Goal: Task Accomplishment & Management: Manage account settings

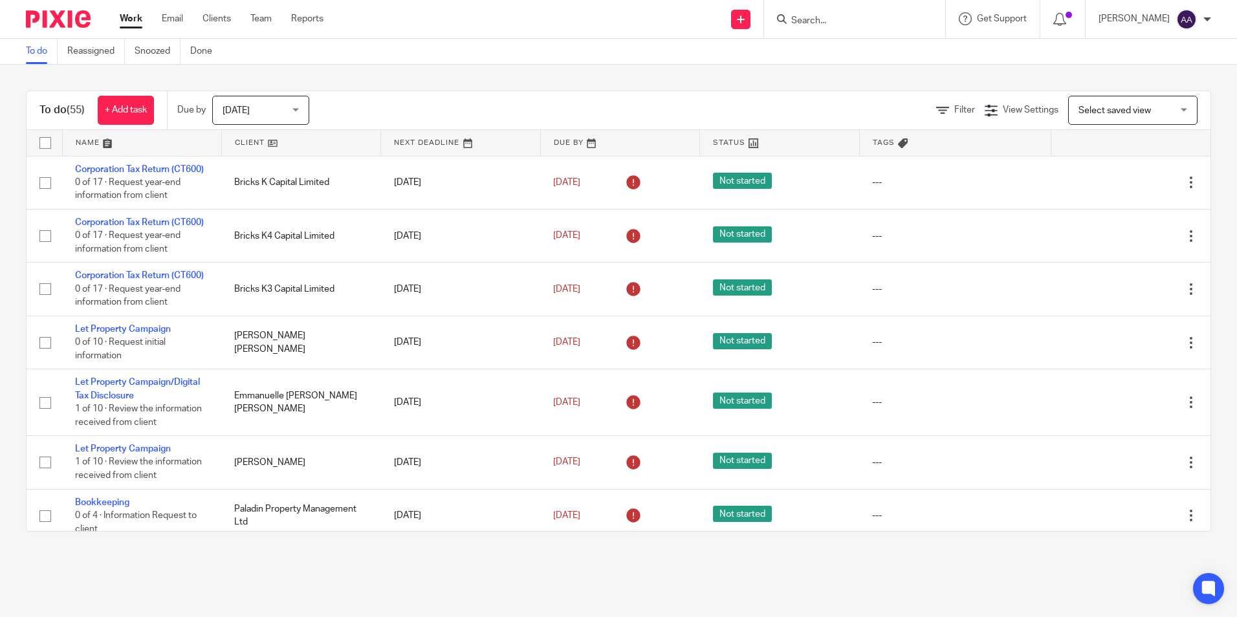
click at [888, 32] on div at bounding box center [854, 19] width 181 height 38
click at [856, 18] on input "Search" at bounding box center [848, 22] width 116 height 12
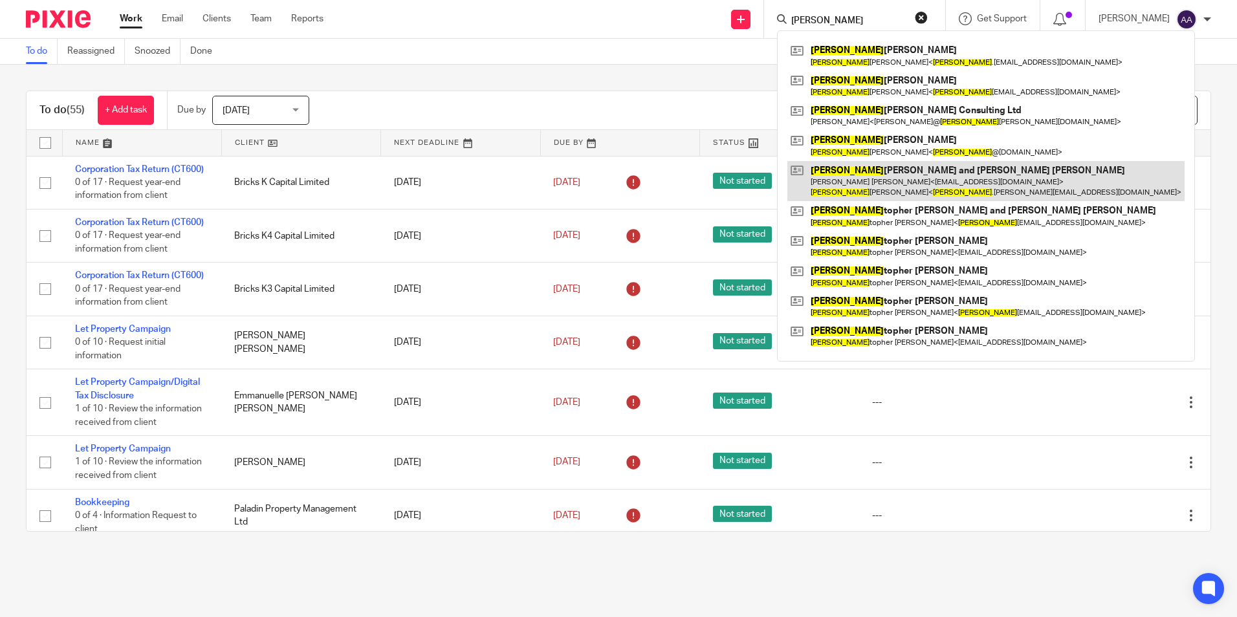
type input "chris"
click at [853, 178] on link at bounding box center [985, 181] width 397 height 40
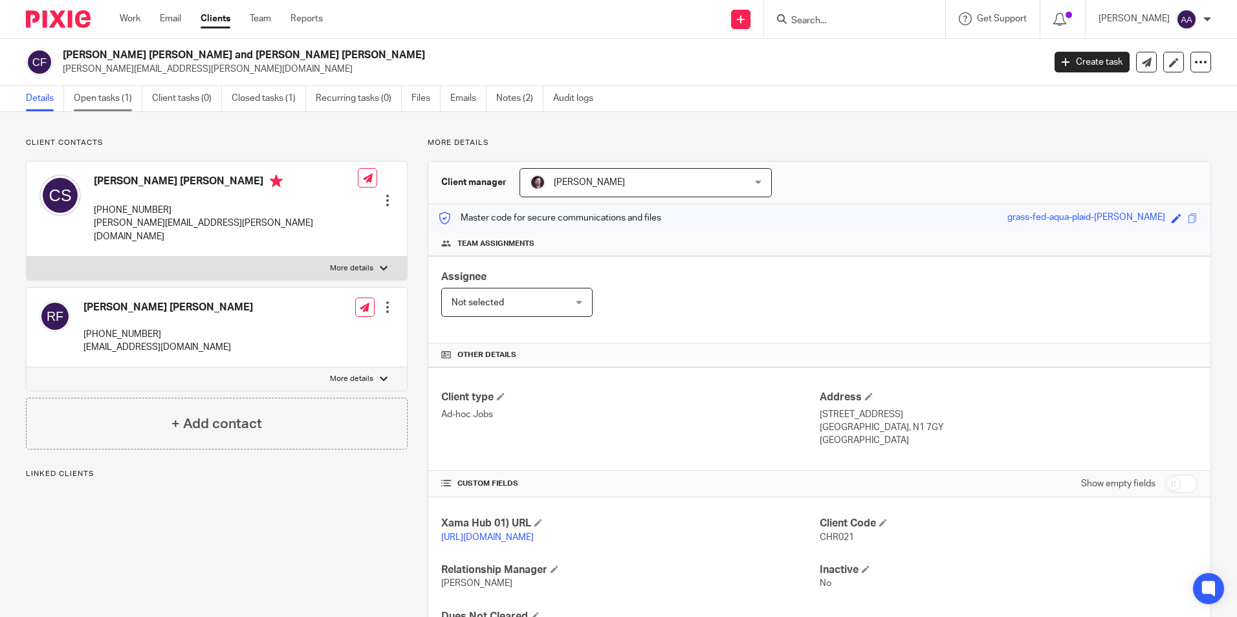
click at [112, 99] on link "Open tasks (1)" at bounding box center [108, 98] width 69 height 25
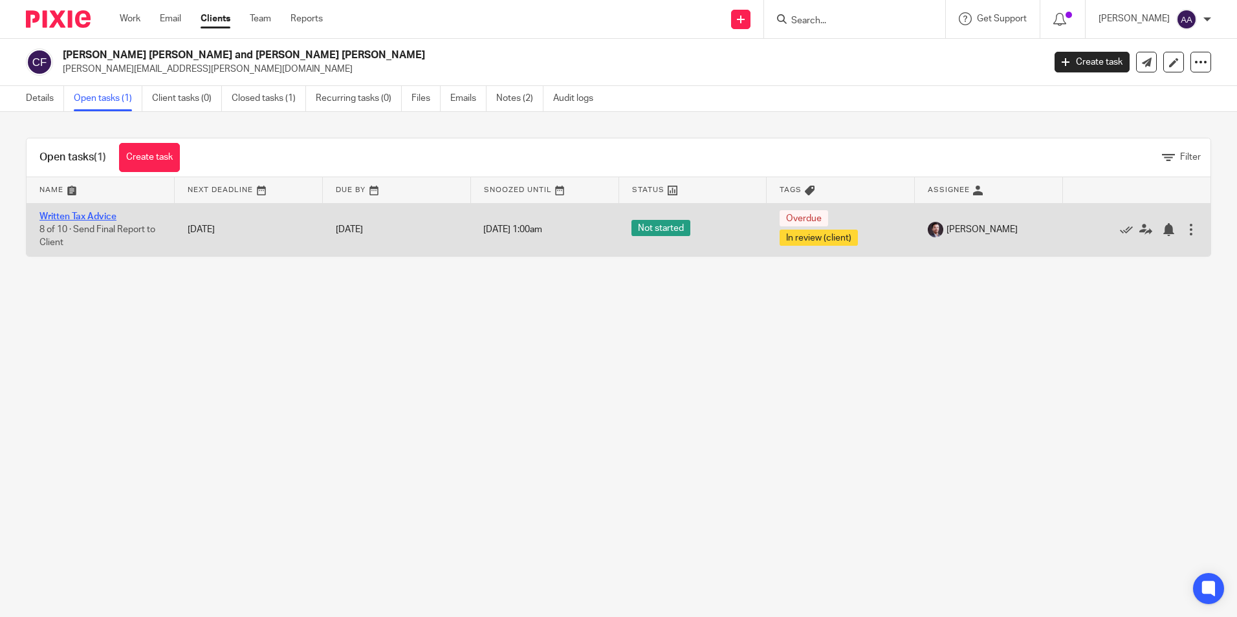
click at [89, 213] on link "Written Tax Advice" at bounding box center [77, 216] width 77 height 9
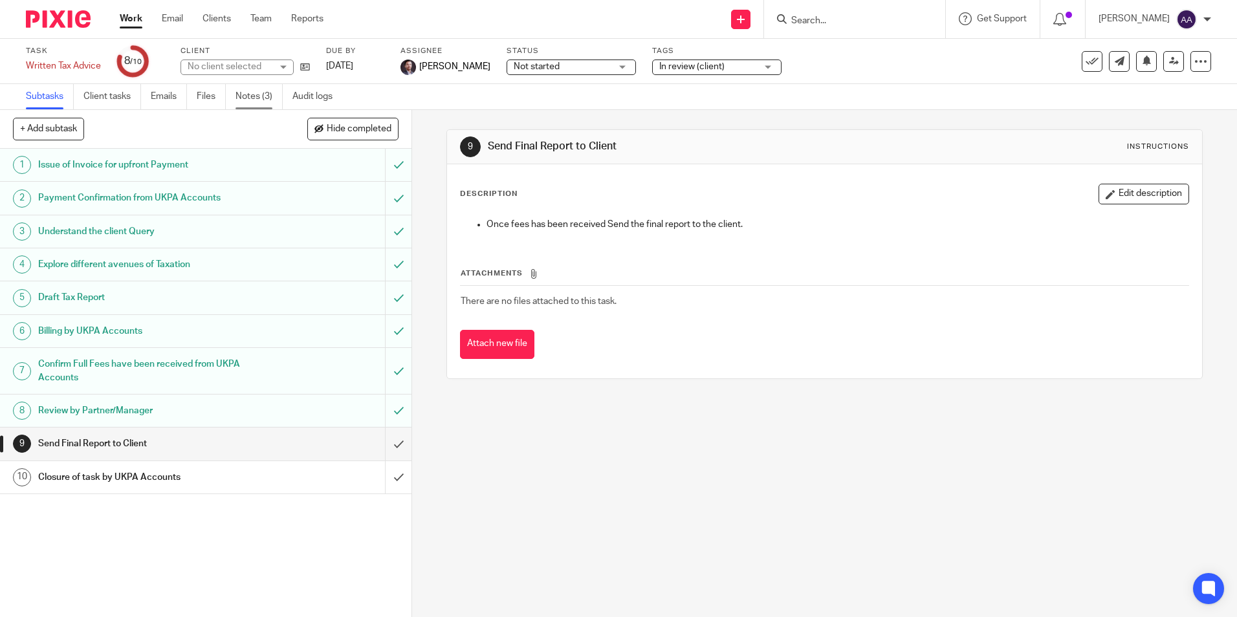
click at [276, 99] on link "Notes (3)" at bounding box center [258, 96] width 47 height 25
click at [311, 97] on link "Audit logs" at bounding box center [317, 96] width 50 height 25
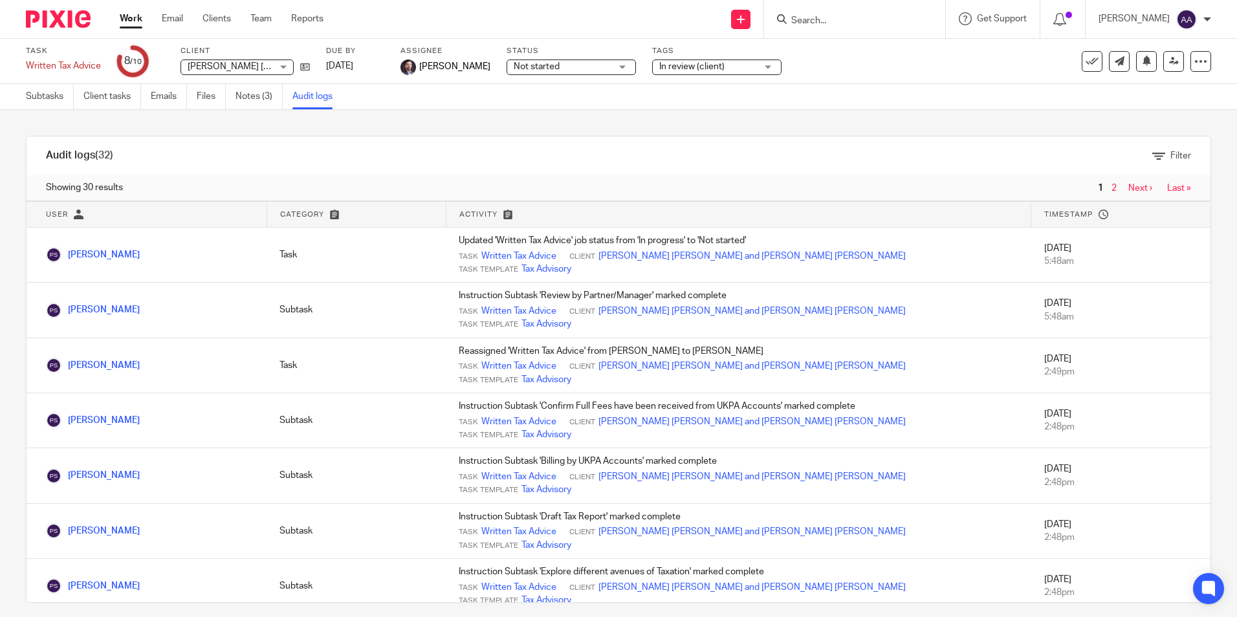
click at [58, 24] on img at bounding box center [58, 18] width 65 height 17
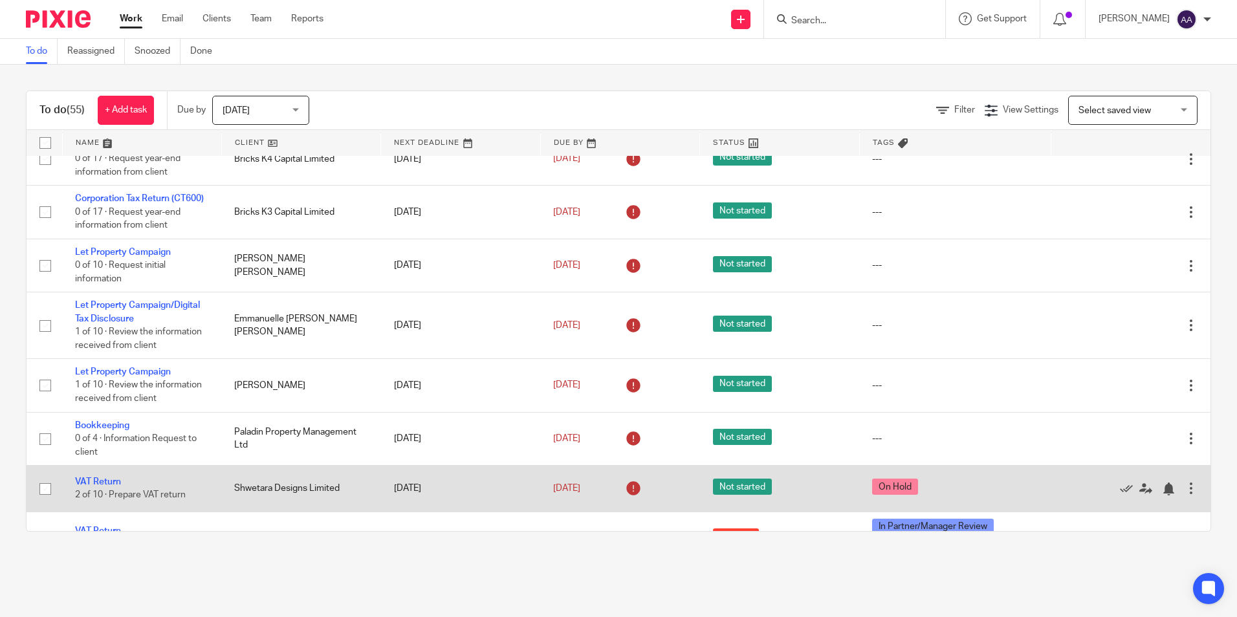
scroll to position [194, 0]
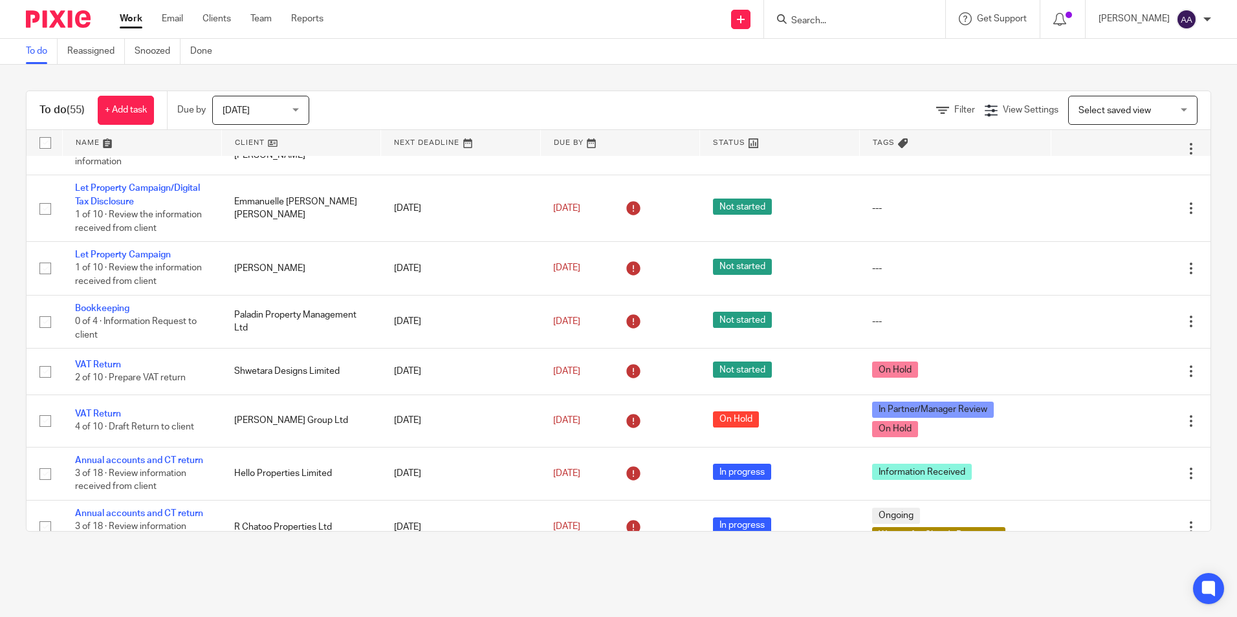
click at [882, 34] on div at bounding box center [854, 19] width 181 height 38
click at [884, 27] on form at bounding box center [859, 19] width 138 height 16
click at [819, 17] on input "Search" at bounding box center [848, 22] width 116 height 12
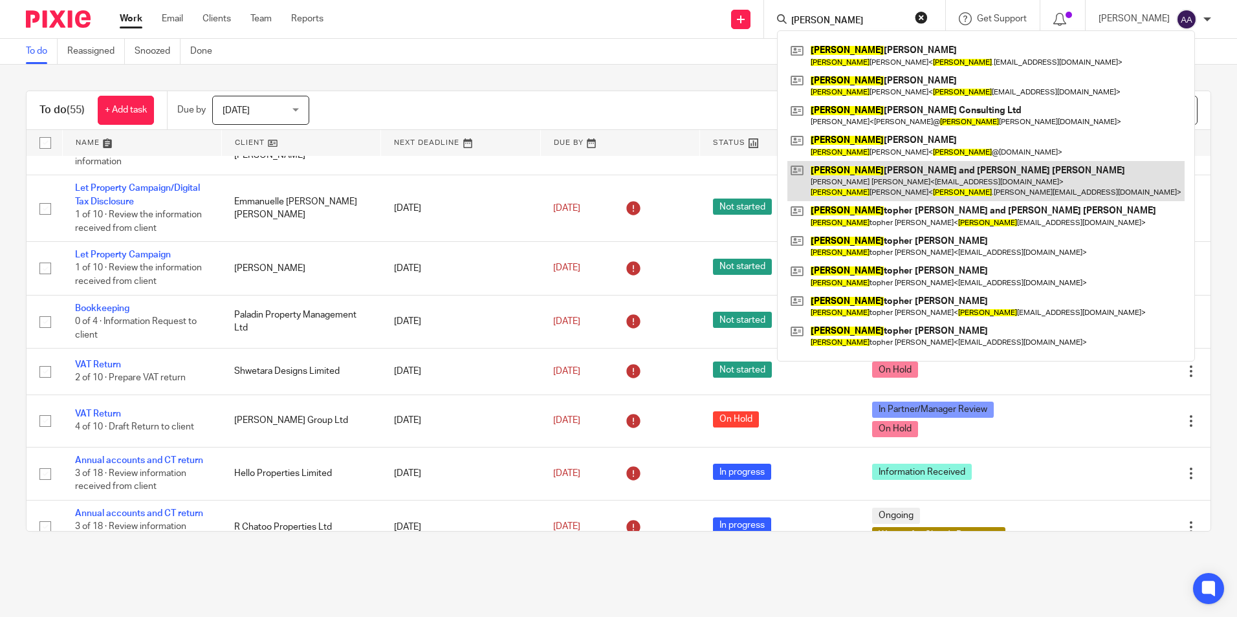
type input "chris"
drag, startPoint x: 853, startPoint y: 181, endPoint x: 848, endPoint y: 174, distance: 8.7
click at [853, 181] on link at bounding box center [985, 181] width 397 height 40
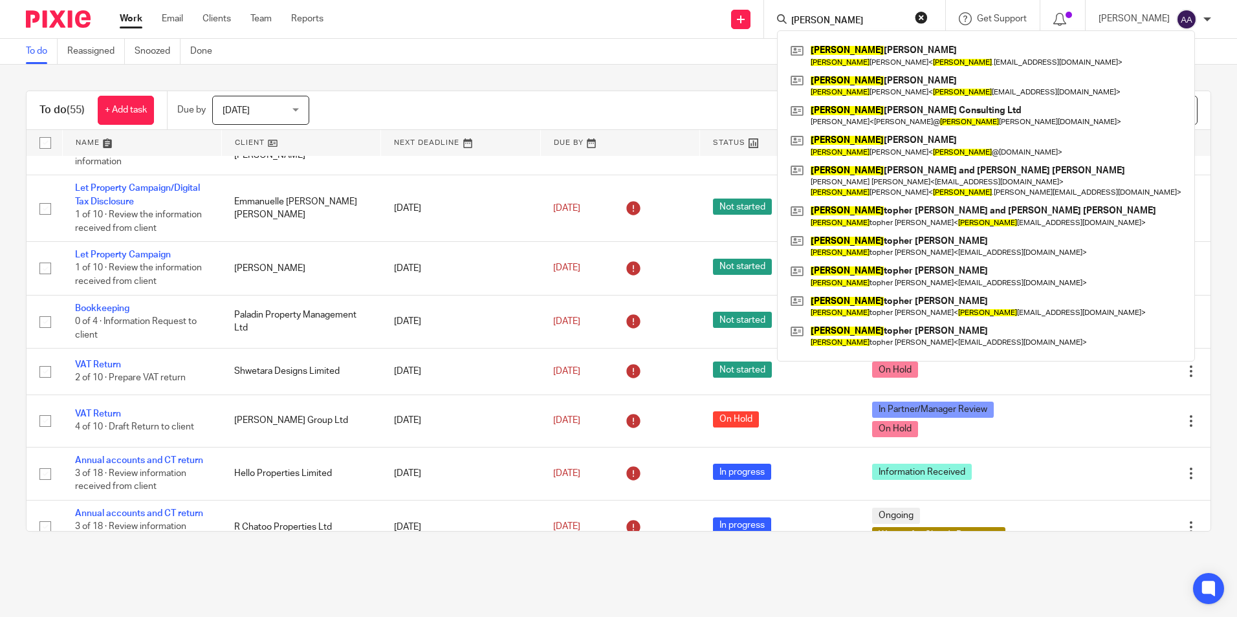
click at [646, 22] on div "Send new email Create task Add client chris Chris tian Young Chris tian Young <…" at bounding box center [790, 19] width 894 height 38
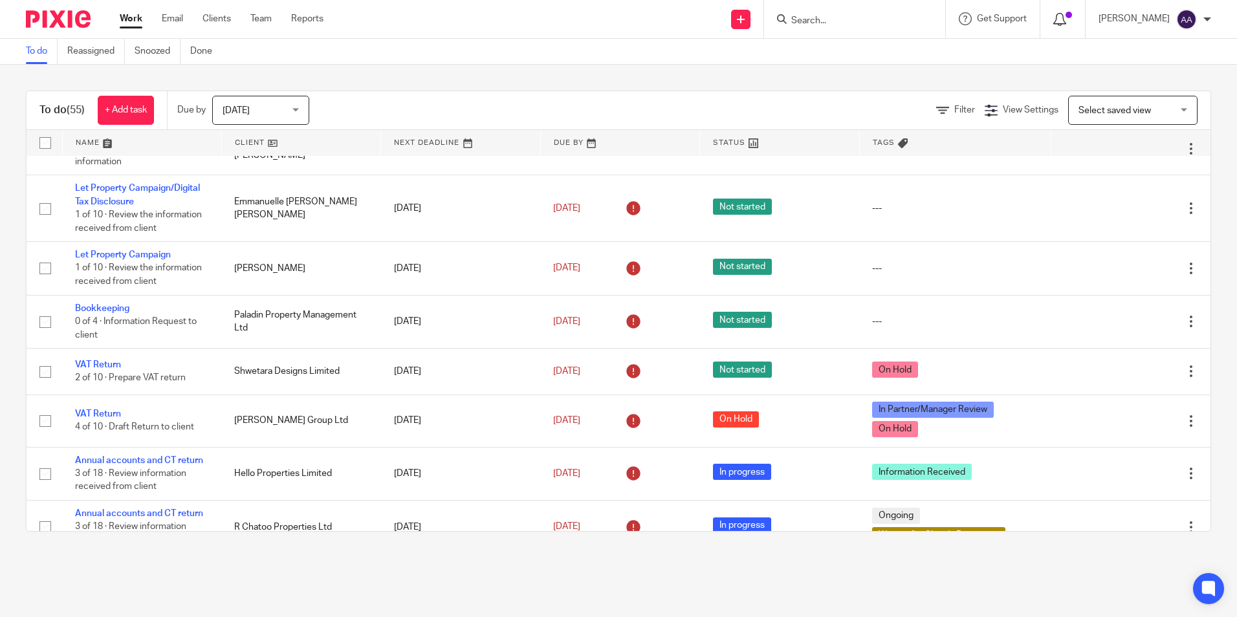
click at [1072, 16] on span at bounding box center [1069, 15] width 6 height 6
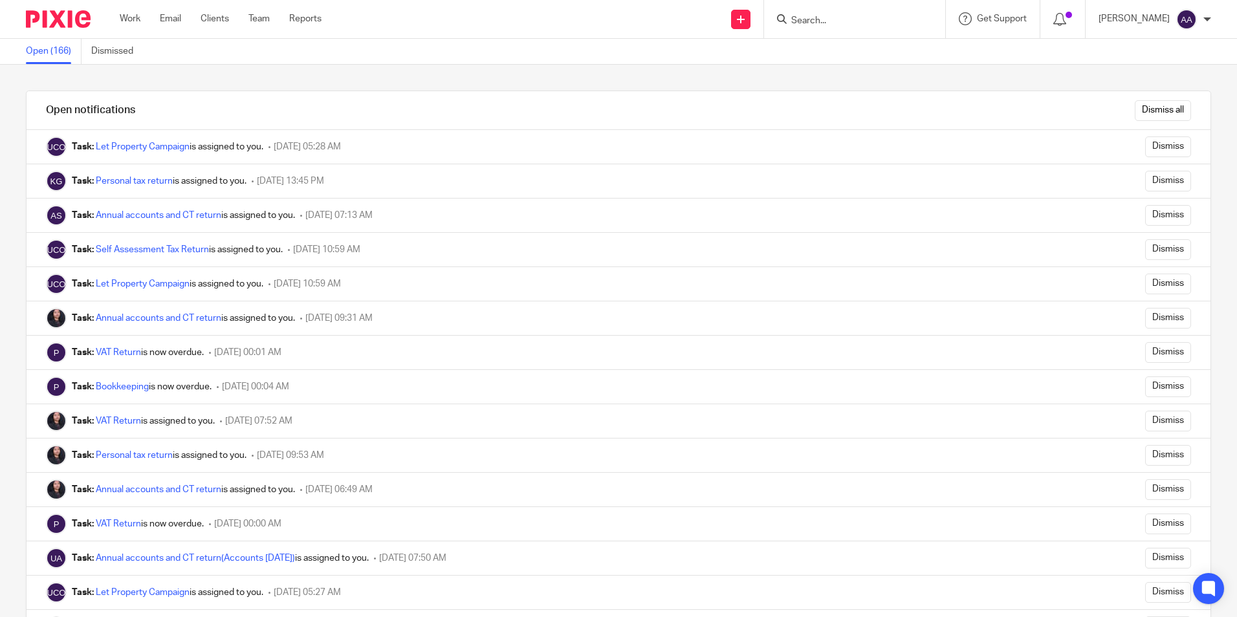
click at [78, 13] on img at bounding box center [58, 18] width 65 height 17
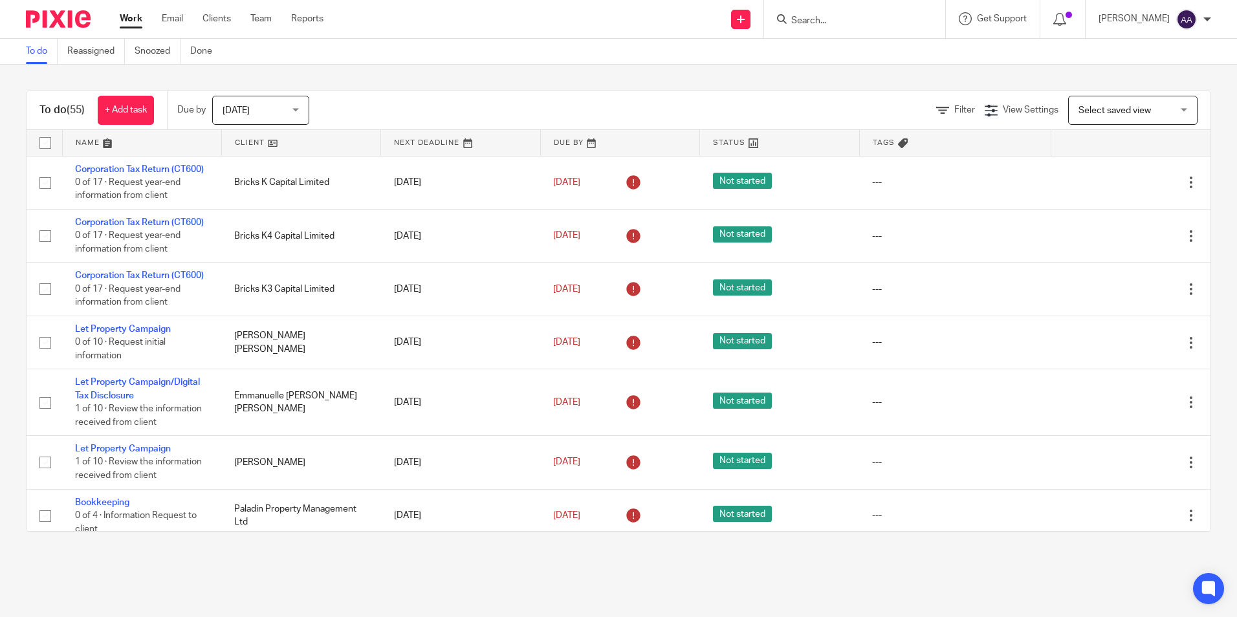
click at [915, 30] on div at bounding box center [854, 19] width 181 height 38
click at [866, 23] on input "Search" at bounding box center [848, 22] width 116 height 12
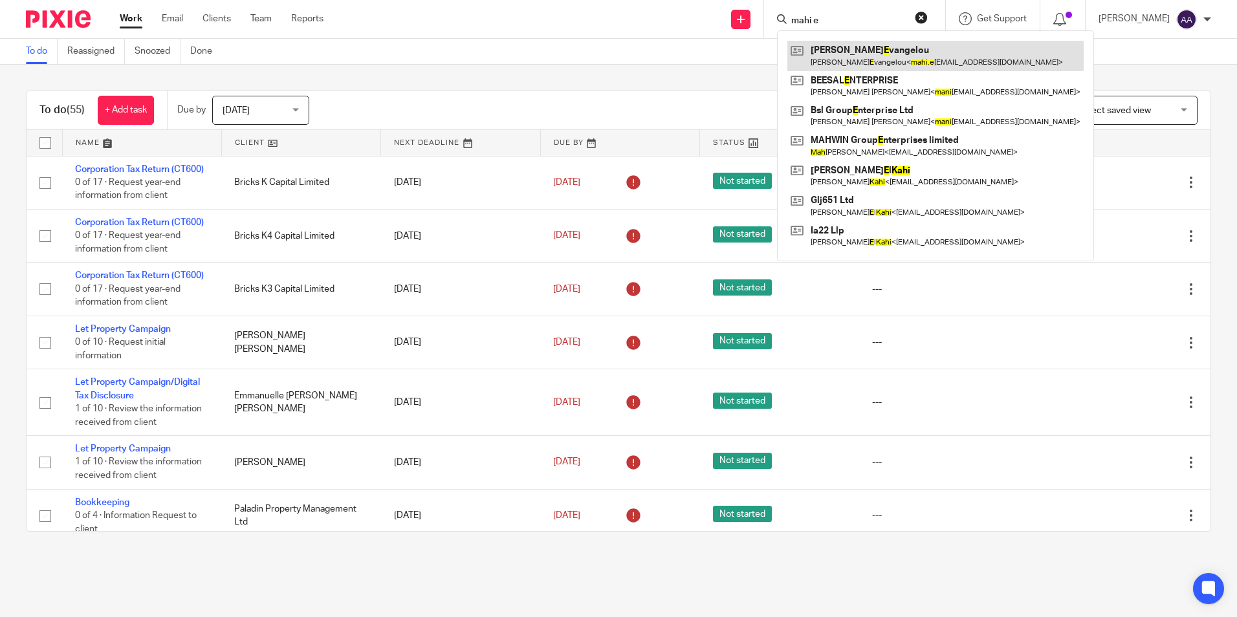
type input "mahi e"
drag, startPoint x: 871, startPoint y: 59, endPoint x: 901, endPoint y: 61, distance: 29.2
click at [871, 59] on link at bounding box center [935, 56] width 296 height 30
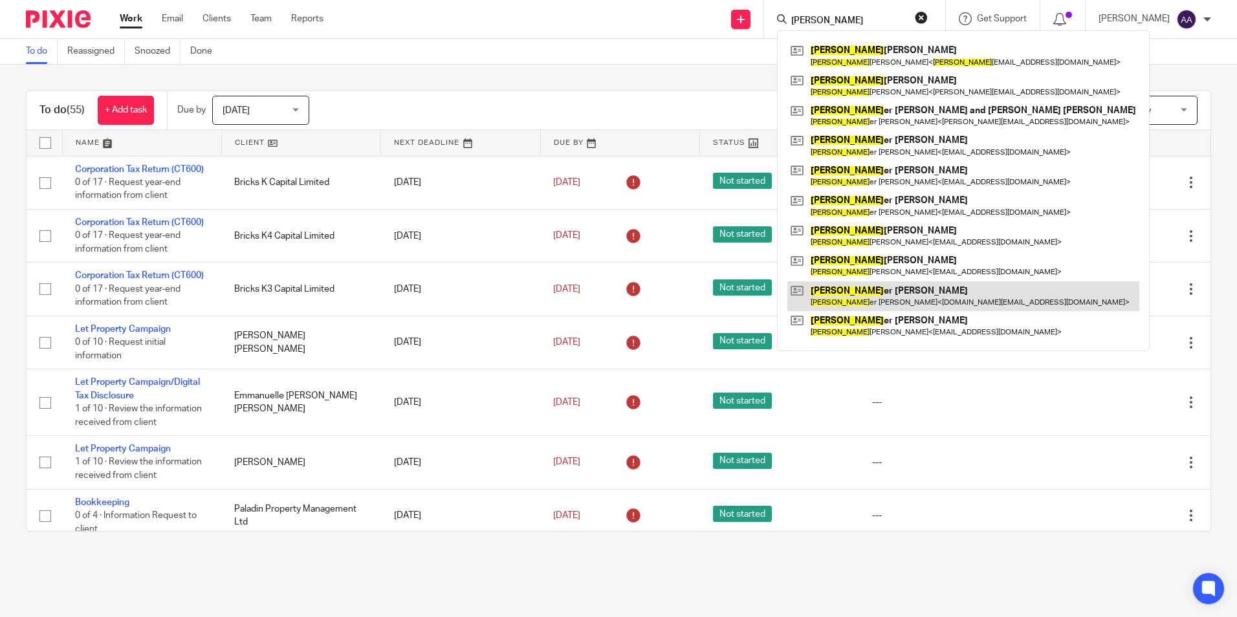
type input "[PERSON_NAME]"
click at [914, 300] on link at bounding box center [963, 296] width 352 height 30
click at [662, 81] on div "To do (55) + Add task Due by Today Today Today Tomorrow This week Next week Thi…" at bounding box center [618, 311] width 1237 height 493
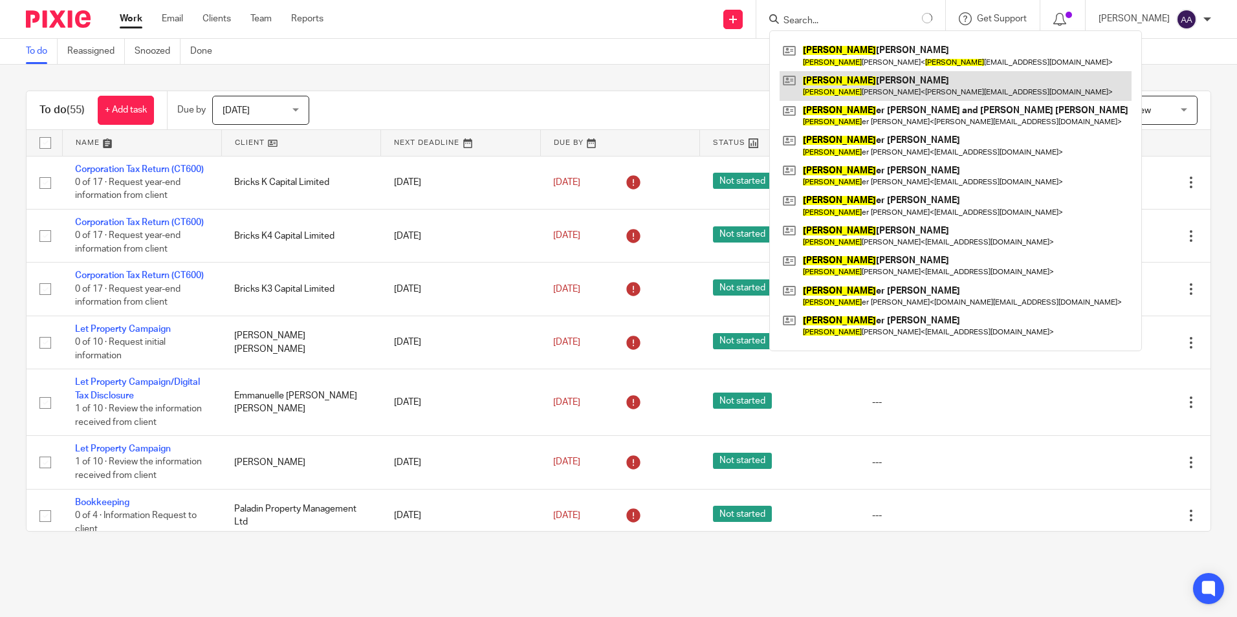
drag, startPoint x: 1083, startPoint y: 61, endPoint x: 1038, endPoint y: 89, distance: 53.5
click at [1084, 61] on div "To do Reassigned Snoozed Done" at bounding box center [618, 52] width 1237 height 26
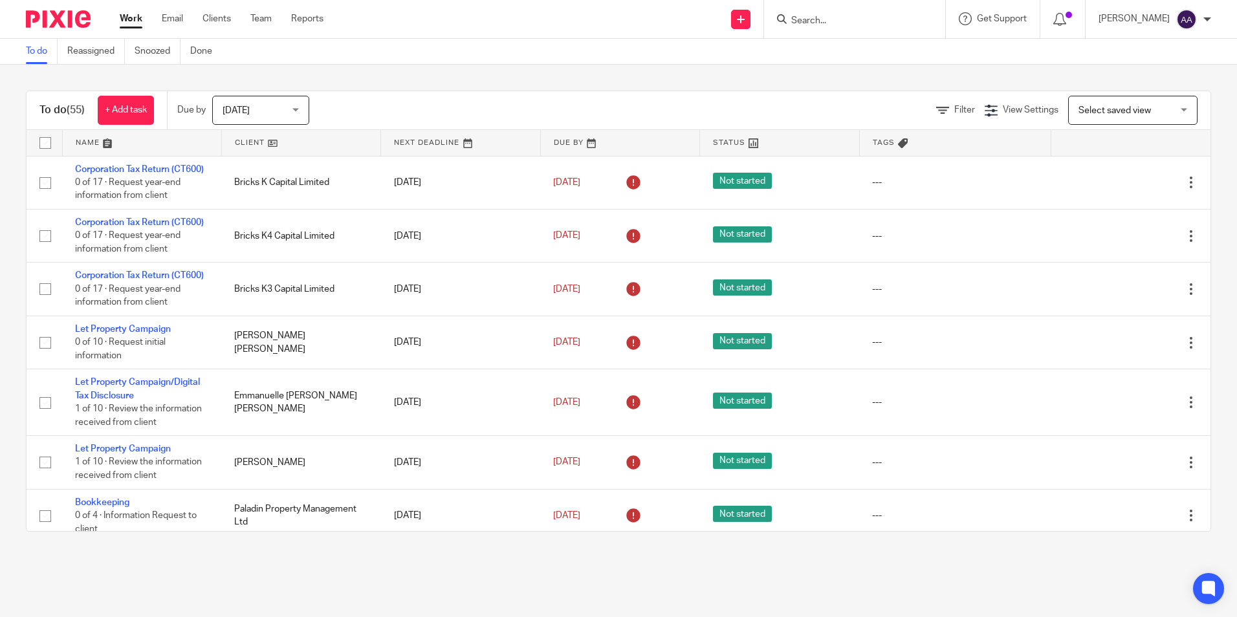
click at [633, 52] on div "To do Reassigned Snoozed Done" at bounding box center [618, 52] width 1237 height 26
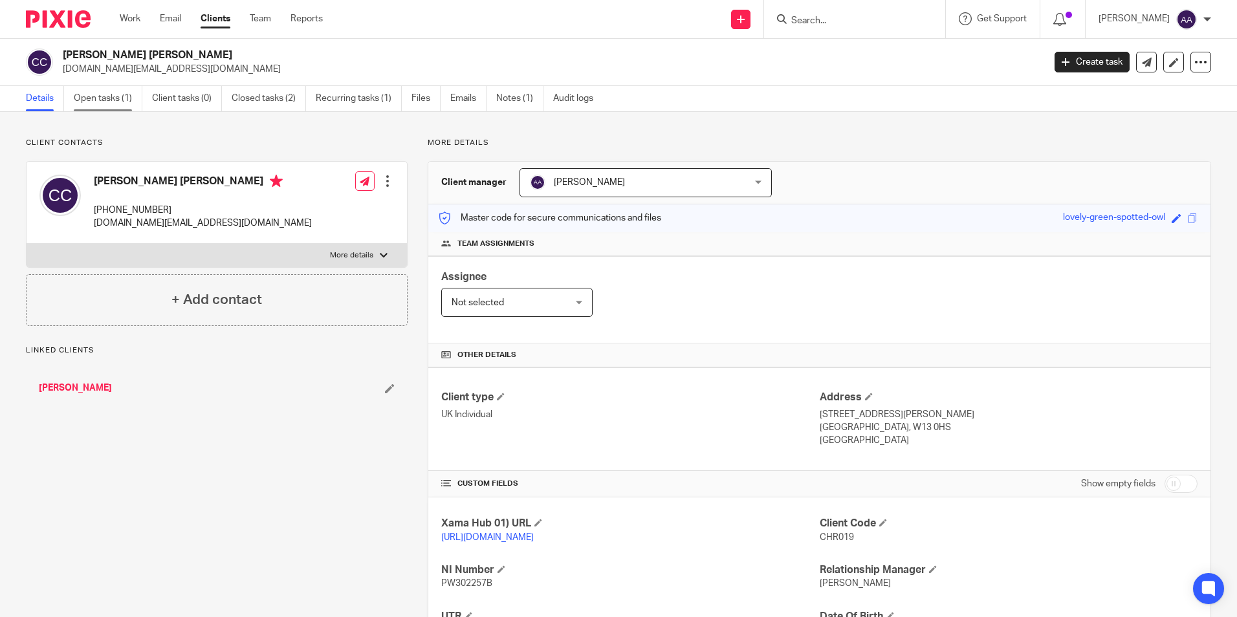
click at [113, 93] on link "Open tasks (1)" at bounding box center [108, 98] width 69 height 25
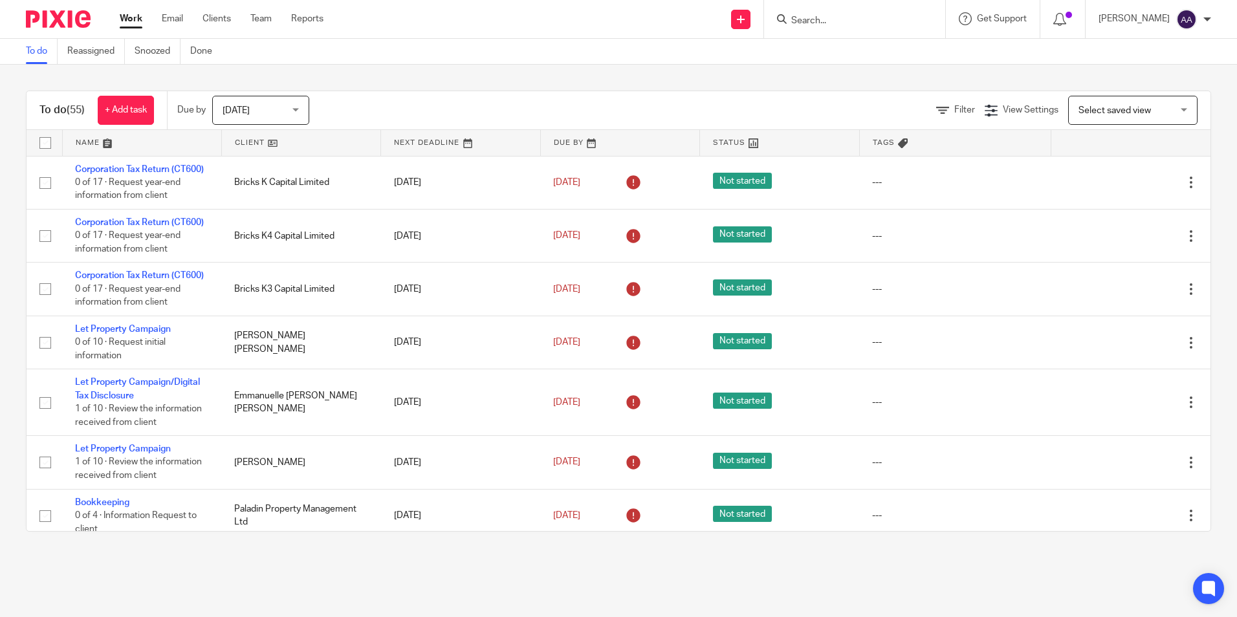
drag, startPoint x: 44, startPoint y: 76, endPoint x: 1154, endPoint y: 543, distance: 1204.5
click at [1152, 545] on div "To do (55) + Add task Due by [DATE] [DATE] [DATE] [DATE] This week Next week Th…" at bounding box center [618, 311] width 1237 height 493
click at [604, 79] on div "To do (55) + Add task Due by [DATE] [DATE] [DATE] [DATE] This week Next week Th…" at bounding box center [618, 311] width 1237 height 493
drag, startPoint x: 604, startPoint y: 79, endPoint x: 576, endPoint y: 109, distance: 40.7
click at [576, 109] on div "To do (55) + Add task Due by [DATE] [DATE] [DATE] [DATE] This week Next week Th…" at bounding box center [618, 311] width 1237 height 493
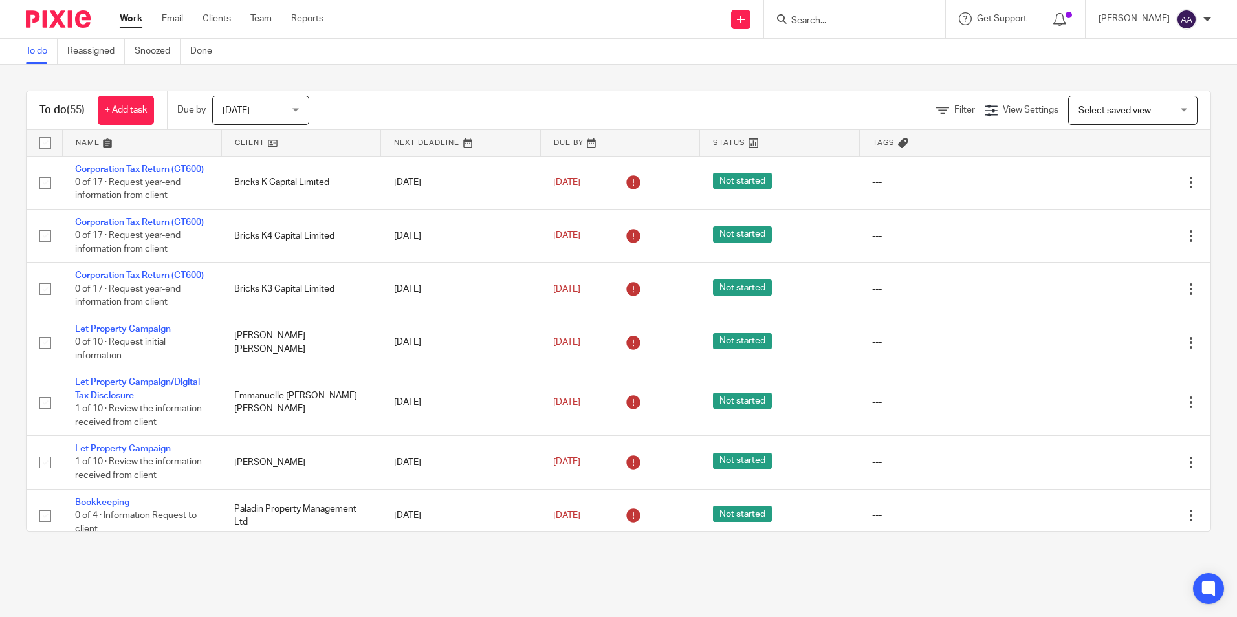
drag, startPoint x: 586, startPoint y: 94, endPoint x: 549, endPoint y: 119, distance: 43.8
click at [549, 119] on div "To do (55) + Add task Due by [DATE] [DATE] [DATE] [DATE] This week Next week Th…" at bounding box center [619, 110] width 1184 height 39
drag, startPoint x: 639, startPoint y: 106, endPoint x: 611, endPoint y: 104, distance: 27.9
click at [611, 104] on div "Filter View Settings View Settings Manage saved views Select saved view Select …" at bounding box center [771, 110] width 879 height 29
drag, startPoint x: 696, startPoint y: 88, endPoint x: 650, endPoint y: 116, distance: 54.0
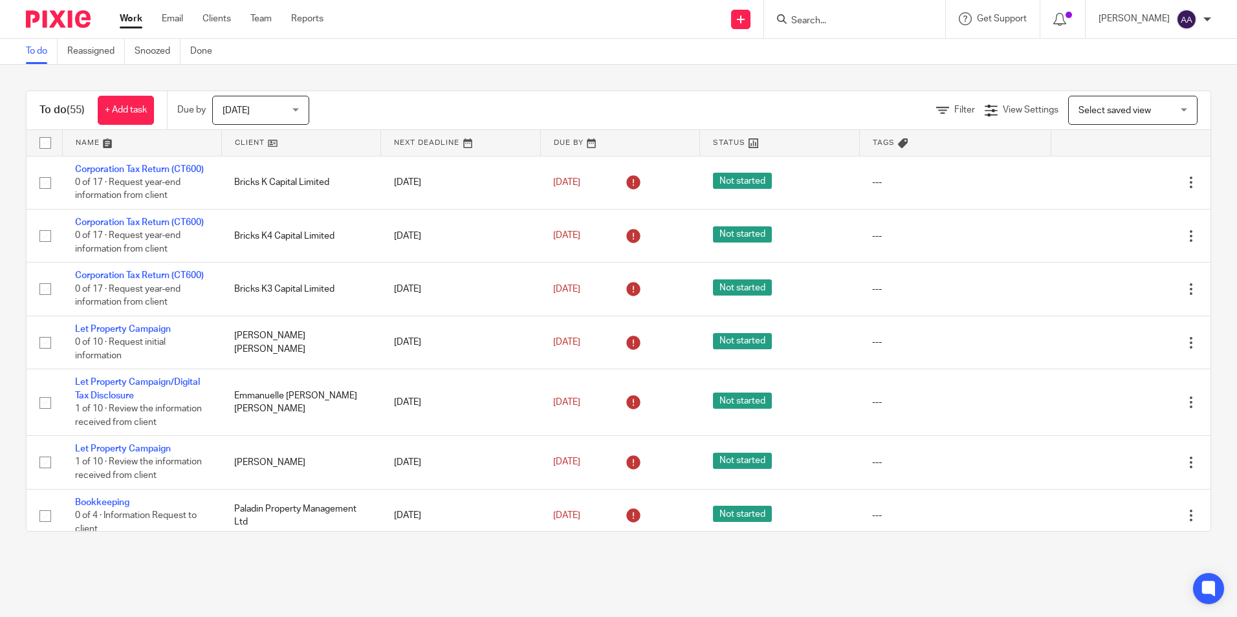
click at [648, 116] on div "To do (55) + Add task Due by [DATE] [DATE] [DATE] [DATE] This week Next week Th…" at bounding box center [618, 311] width 1237 height 493
drag, startPoint x: 683, startPoint y: 93, endPoint x: 655, endPoint y: 25, distance: 73.1
click at [655, 25] on body "Work Email Clients Team Reports Work Email Clients Team Reports Settings Send n…" at bounding box center [618, 308] width 1237 height 617
click at [644, 89] on div "To do (55) + Add task Due by [DATE] [DATE] [DATE] [DATE] This week Next week Th…" at bounding box center [618, 311] width 1237 height 493
